Goal: Task Accomplishment & Management: Manage account settings

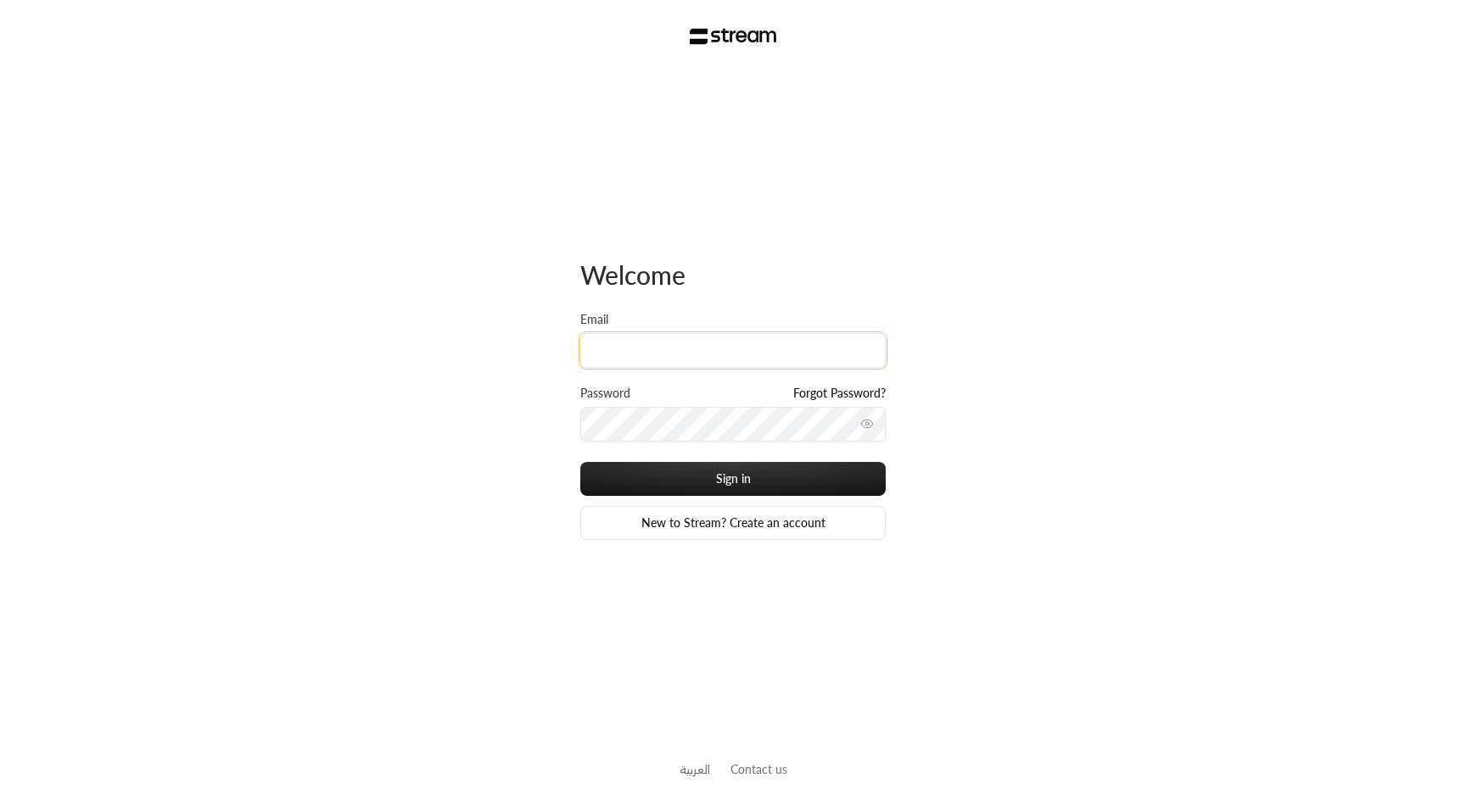
type input "[EMAIL_ADDRESS][DOMAIN_NAME]"
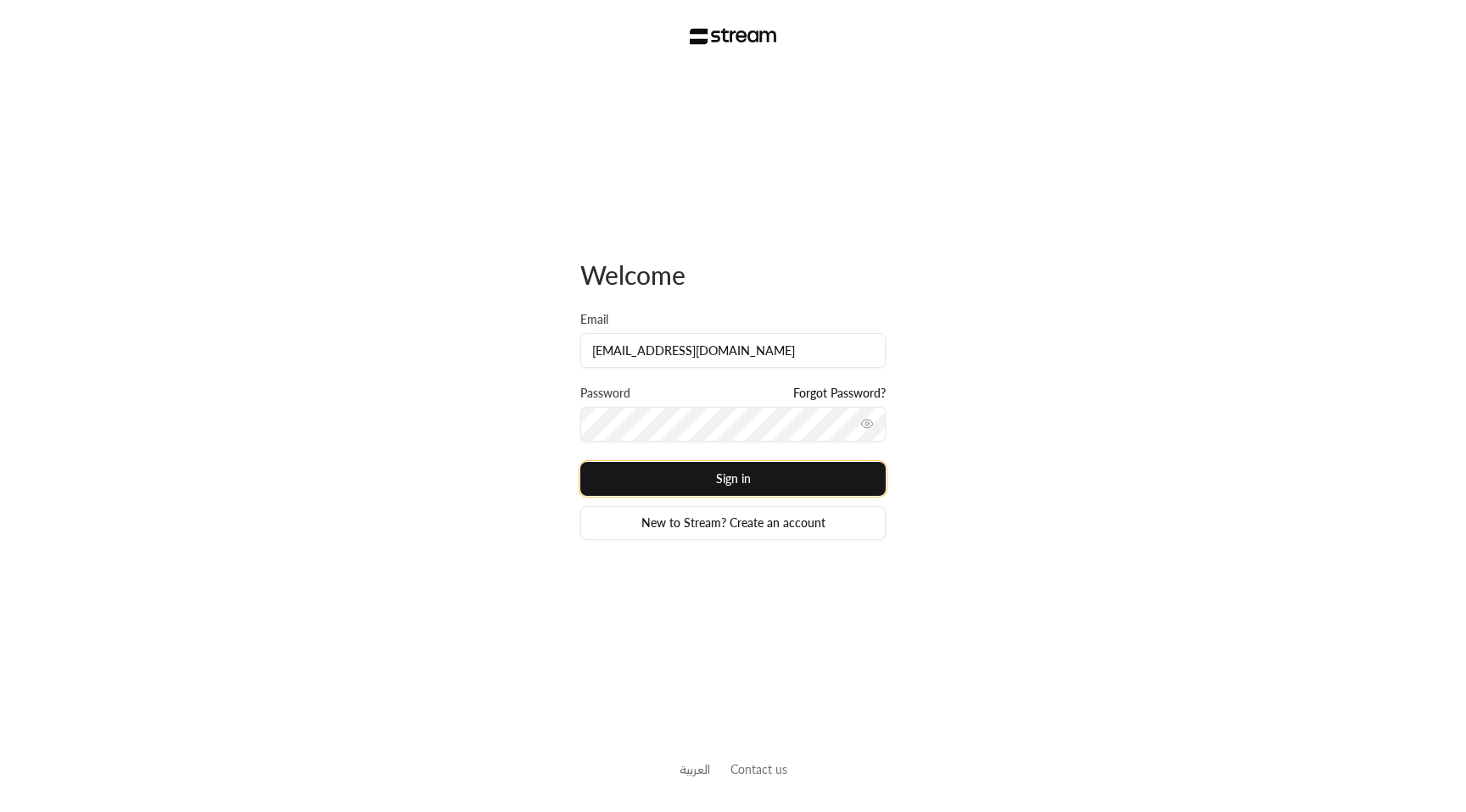
click at [758, 483] on button "Sign in" at bounding box center [732, 479] width 305 height 34
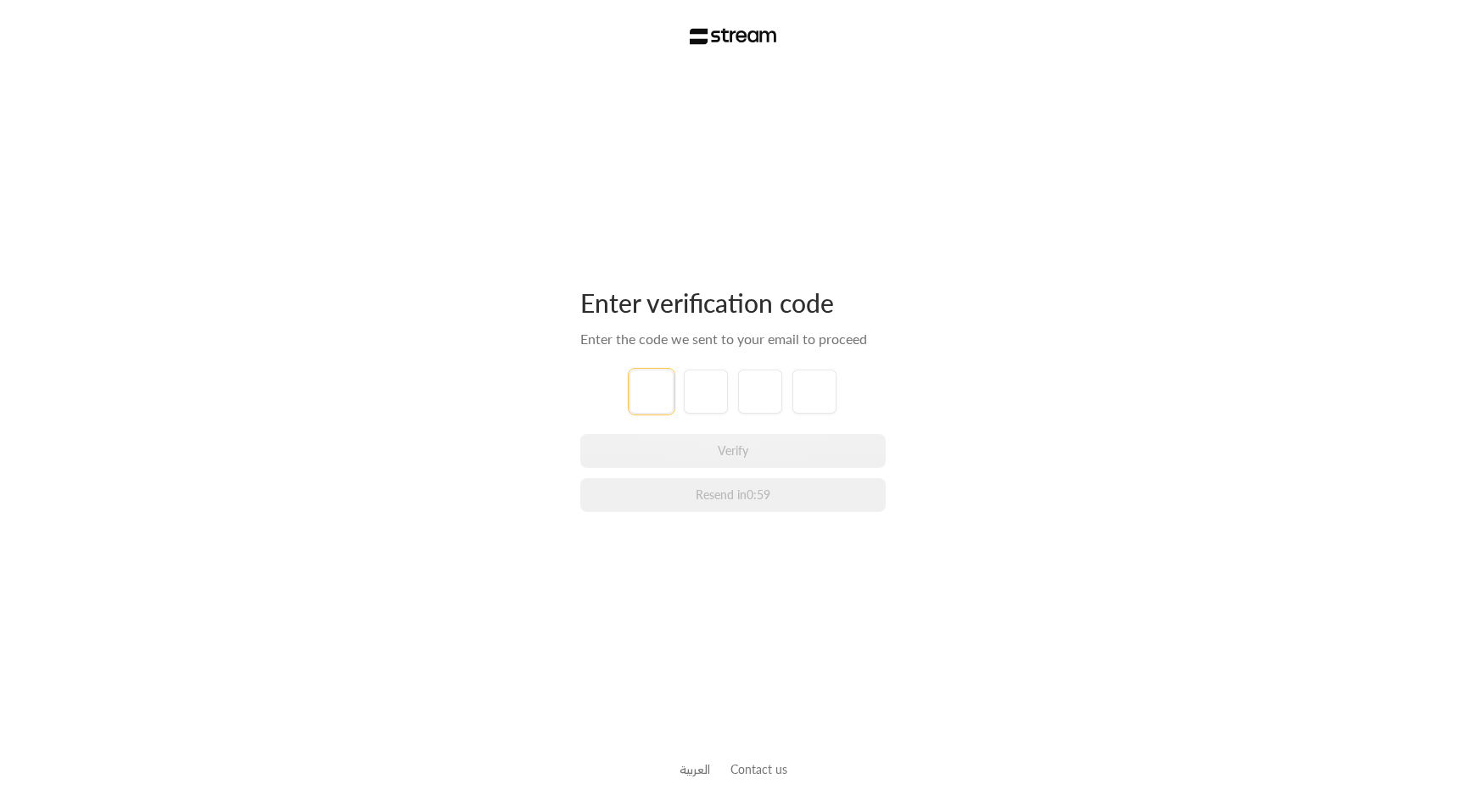
type input "1"
type input "2"
type input "3"
type input "4"
